Goal: Task Accomplishment & Management: Manage account settings

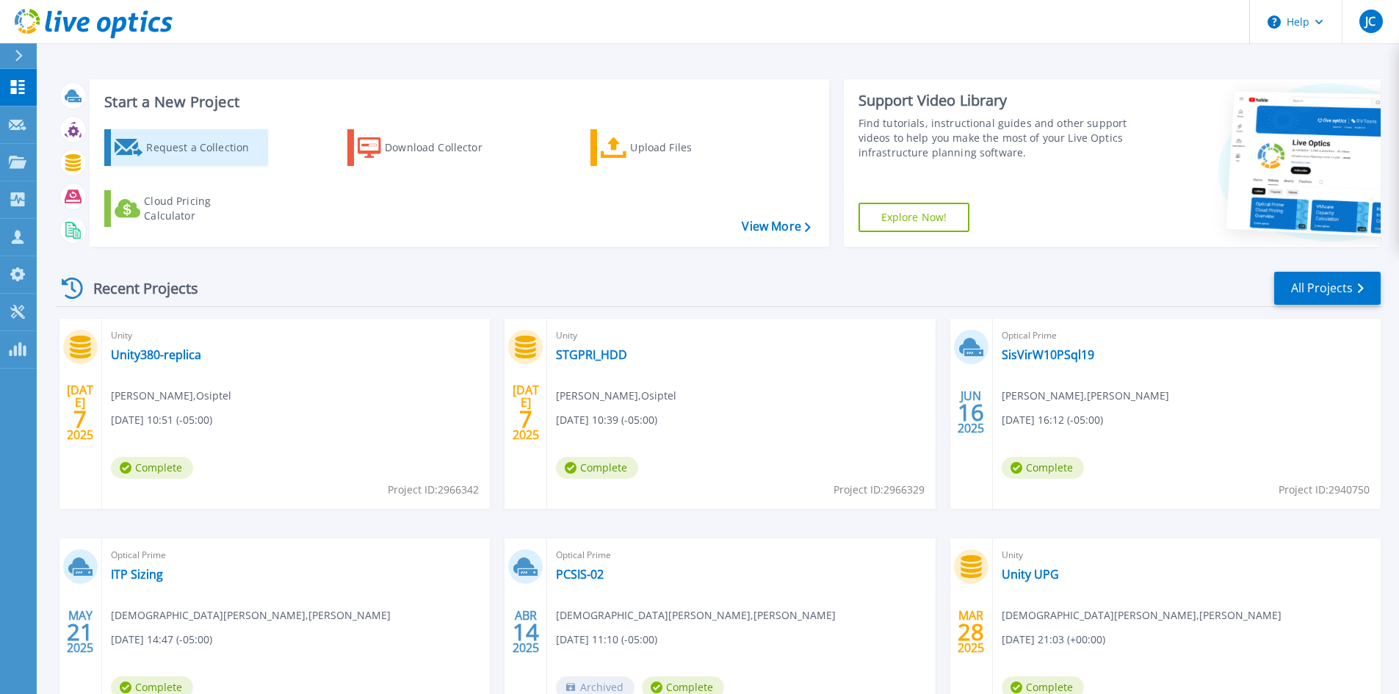
click at [232, 139] on div "Request a Collection" at bounding box center [204, 147] width 117 height 29
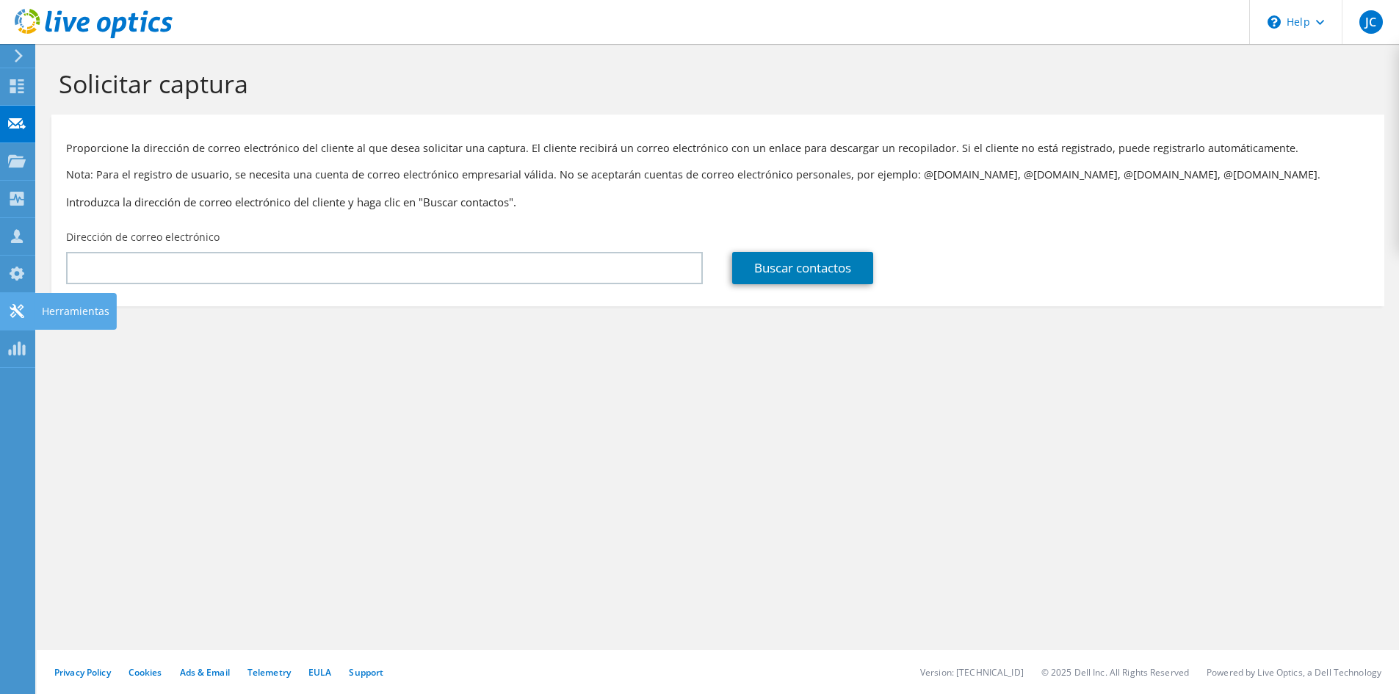
click at [11, 308] on use at bounding box center [17, 311] width 14 height 14
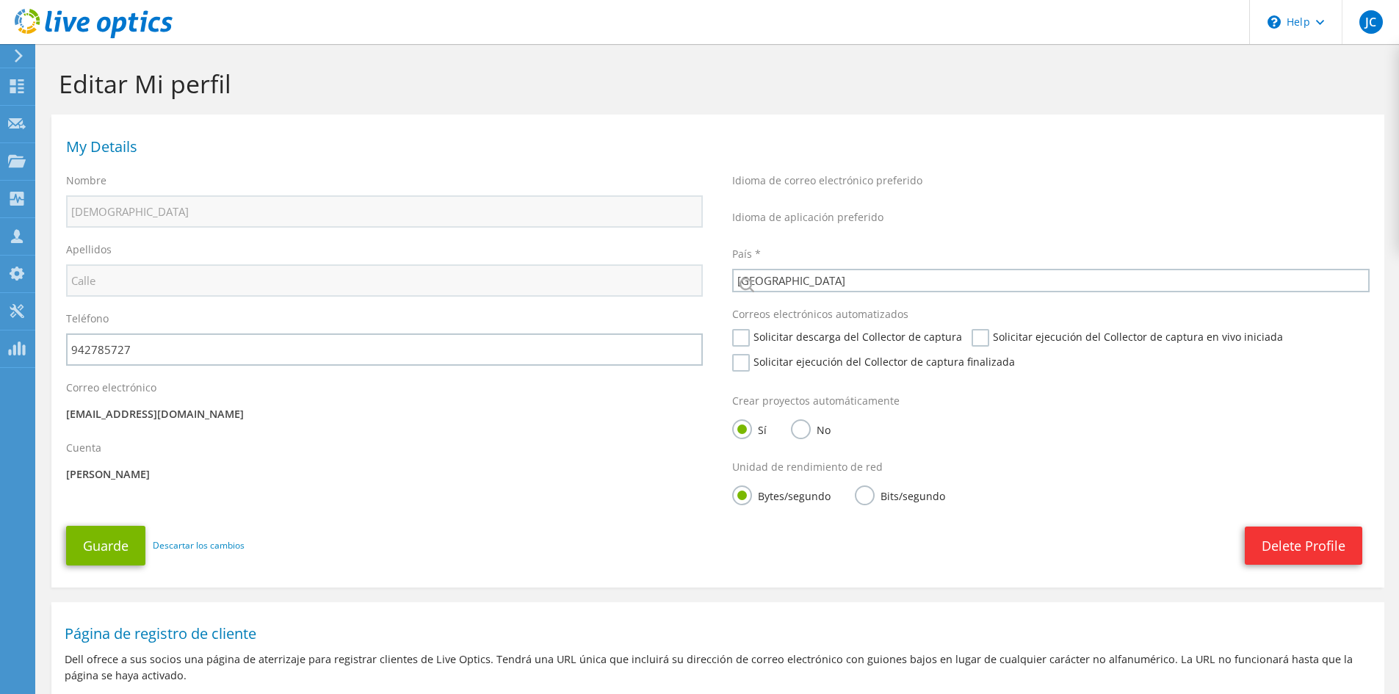
select select "168"
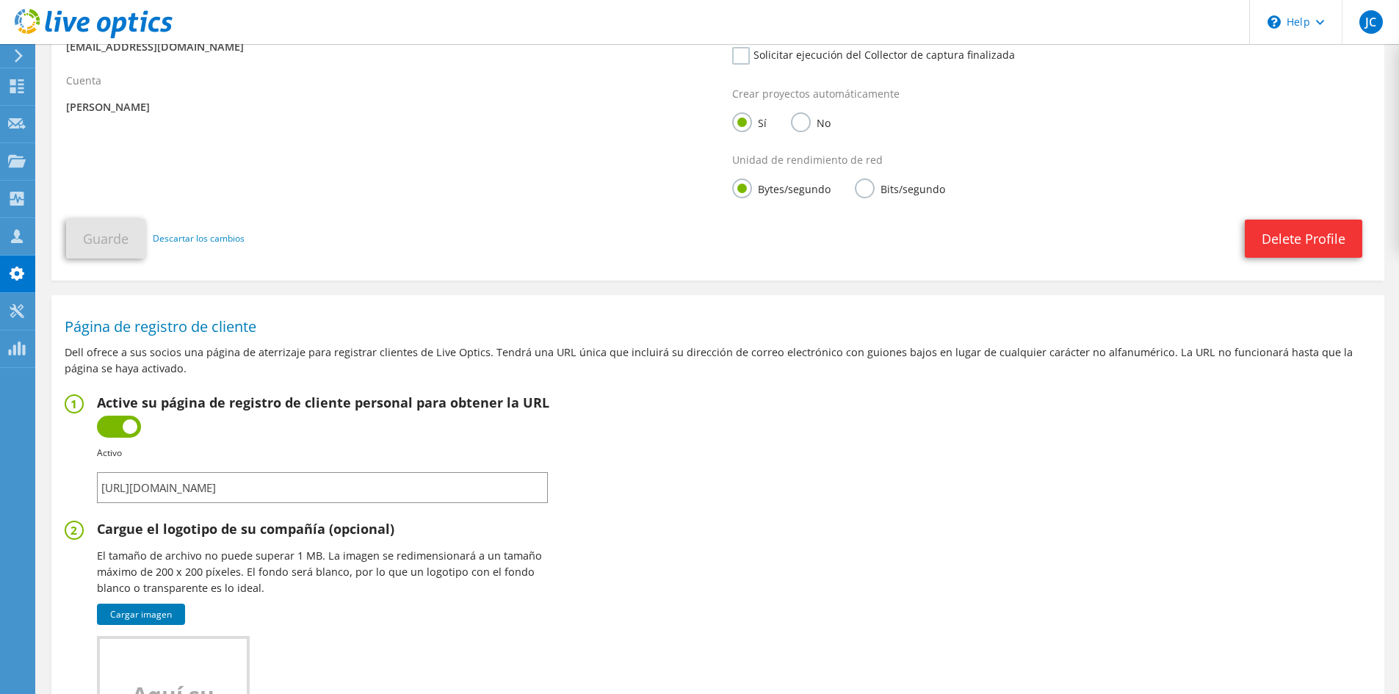
click at [426, 487] on input "https://app.liveoptics.com/signup/jcalle_jevansa_com_pe" at bounding box center [322, 487] width 451 height 31
click at [247, 153] on div "My Details Nombre Jesus Apellidos Calle Teléfono 942785727" at bounding box center [717, 10] width 1333 height 511
